Goal: Entertainment & Leisure: Consume media (video, audio)

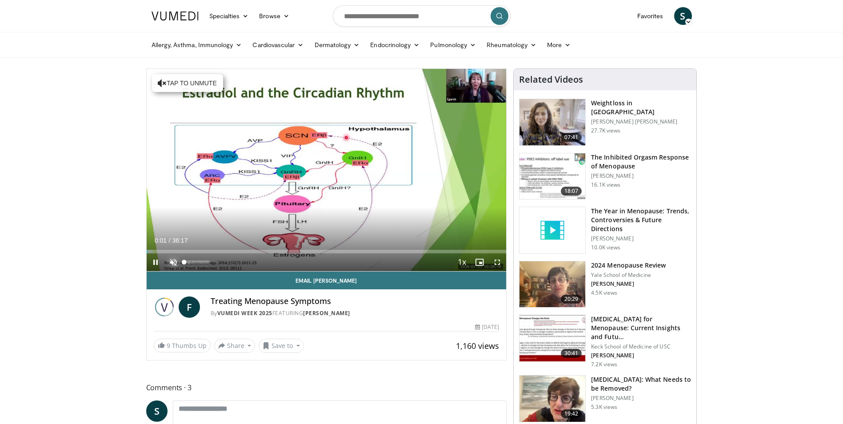
click at [173, 263] on span "Video Player" at bounding box center [173, 262] width 18 height 18
click at [198, 263] on div "53%" at bounding box center [196, 261] width 25 height 3
click at [199, 263] on div "Volume Level" at bounding box center [191, 261] width 15 height 3
click at [199, 261] on div "Volume Level" at bounding box center [191, 261] width 15 height 3
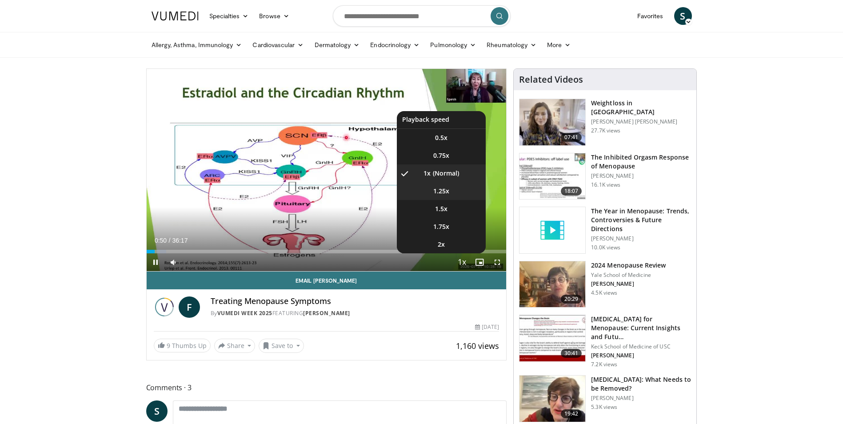
click at [451, 189] on li "1.25x" at bounding box center [441, 191] width 89 height 18
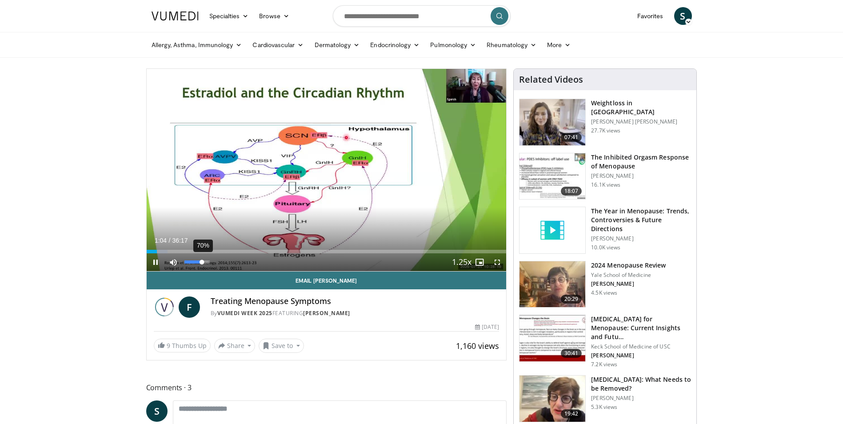
click at [202, 261] on div "Volume Level" at bounding box center [193, 261] width 18 height 3
click at [203, 260] on div "Volume Level" at bounding box center [193, 261] width 19 height 3
click at [205, 264] on div "82%" at bounding box center [197, 262] width 31 height 18
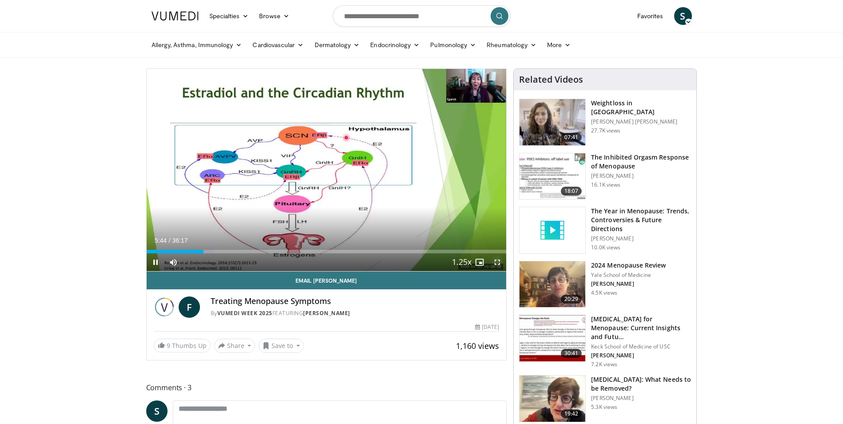
click at [495, 263] on span "Video Player" at bounding box center [497, 262] width 18 height 18
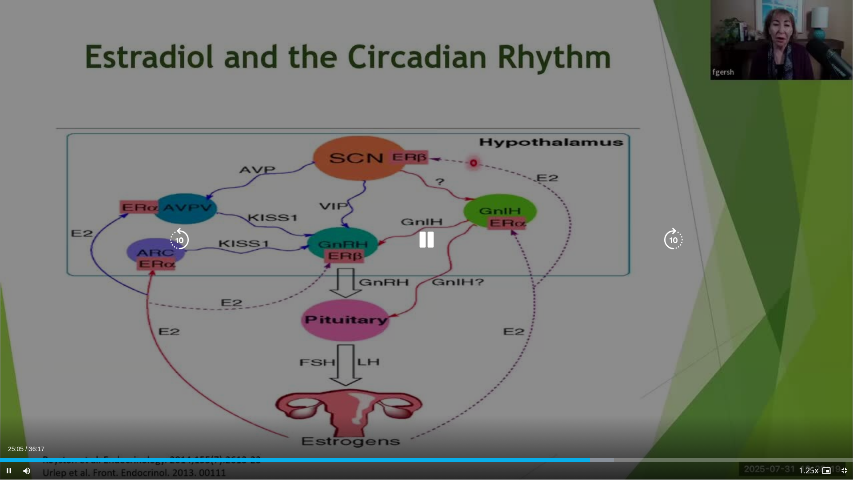
click at [429, 247] on icon "Video Player" at bounding box center [426, 239] width 25 height 25
click at [426, 239] on icon "Video Player" at bounding box center [426, 239] width 25 height 25
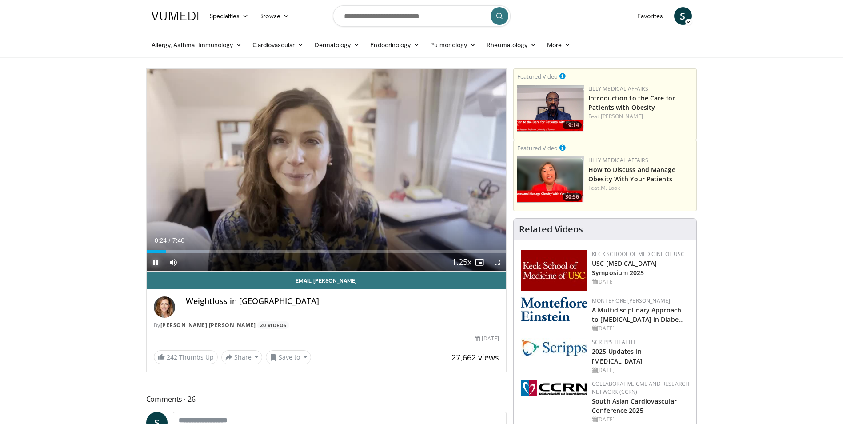
click at [154, 260] on span "Video Player" at bounding box center [156, 262] width 18 height 18
